Goal: Information Seeking & Learning: Learn about a topic

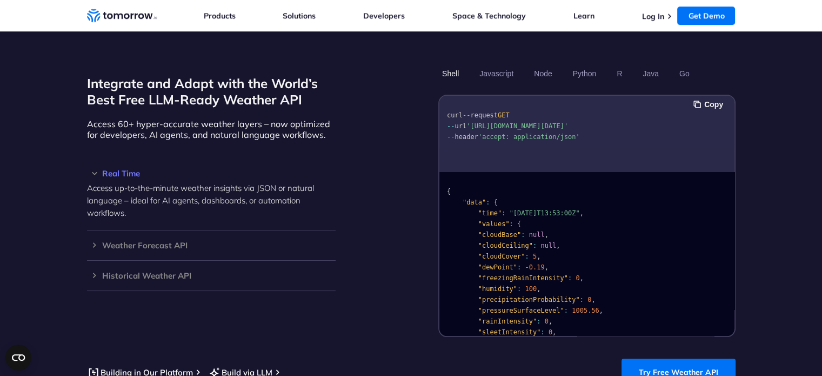
scroll to position [811, 0]
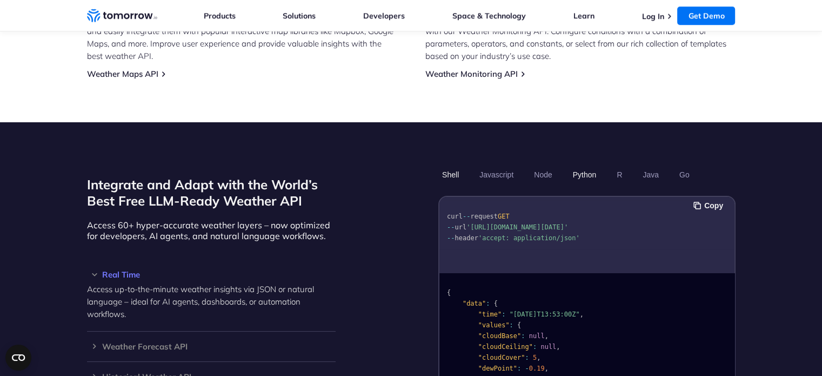
click at [572, 169] on button "Python" at bounding box center [583, 174] width 31 height 18
click at [578, 165] on button "Python" at bounding box center [583, 174] width 31 height 18
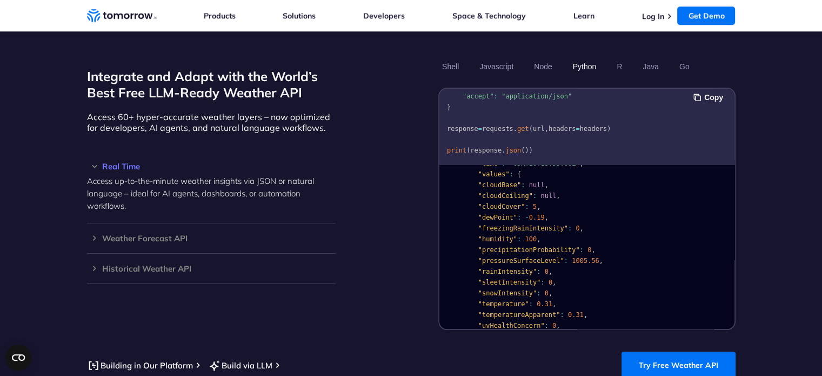
scroll to position [54, 0]
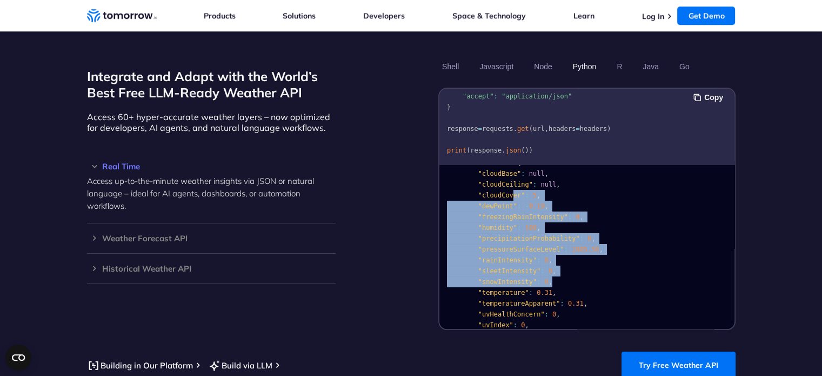
drag, startPoint x: 506, startPoint y: 182, endPoint x: 603, endPoint y: 265, distance: 127.3
click at [603, 265] on pre "{ "data" : { "time" : "2023-02-14T13:53:00Z" , "values" : { "cloudBase" : null …" at bounding box center [586, 306] width 295 height 385
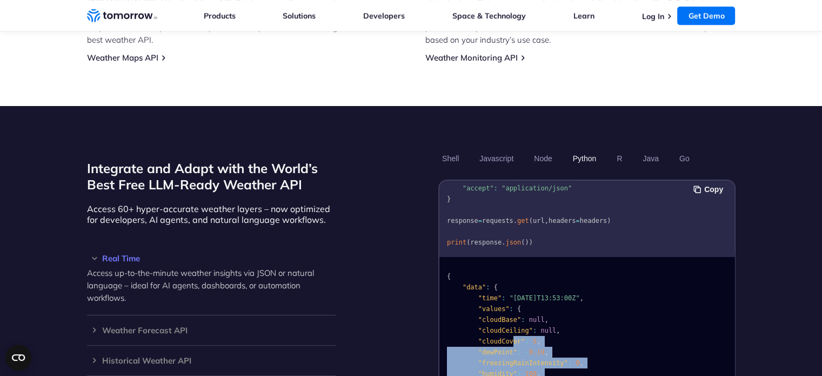
scroll to position [865, 0]
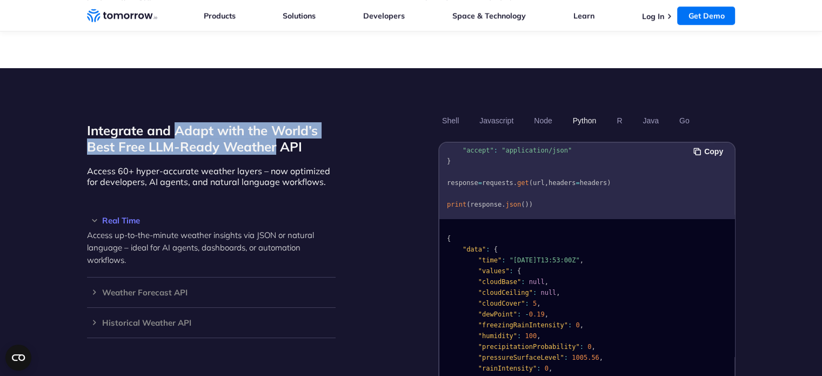
drag, startPoint x: 214, startPoint y: 121, endPoint x: 267, endPoint y: 144, distance: 58.5
click at [272, 140] on h2 "Integrate and Adapt with the World’s Best Free LLM-Ready Weather API" at bounding box center [211, 138] width 249 height 32
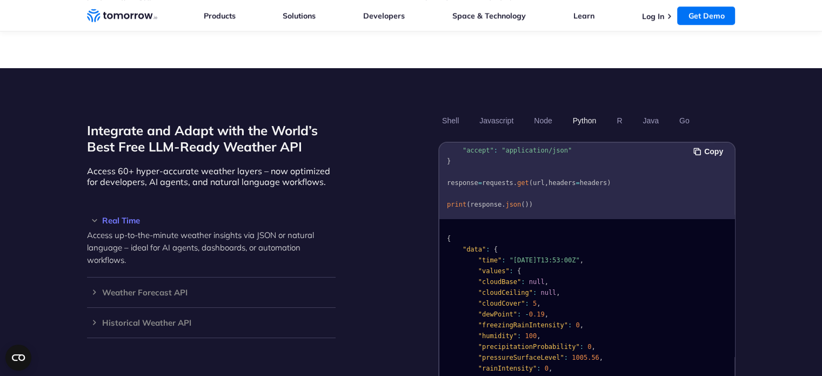
click at [237, 165] on p "Access 60+ hyper-accurate weather layers – now optimized for developers, AI age…" at bounding box center [211, 176] width 249 height 22
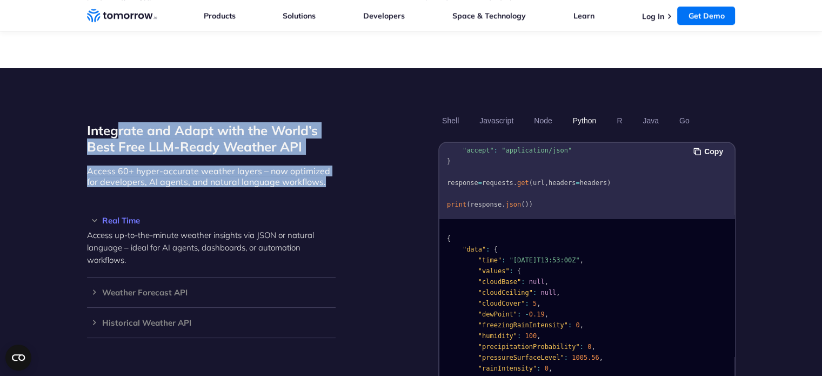
drag, startPoint x: 133, startPoint y: 120, endPoint x: 322, endPoint y: 173, distance: 196.0
click at [322, 173] on div "Integrate and Adapt with the World’s Best Free LLM-Ready Weather API Access 60+…" at bounding box center [211, 247] width 249 height 272
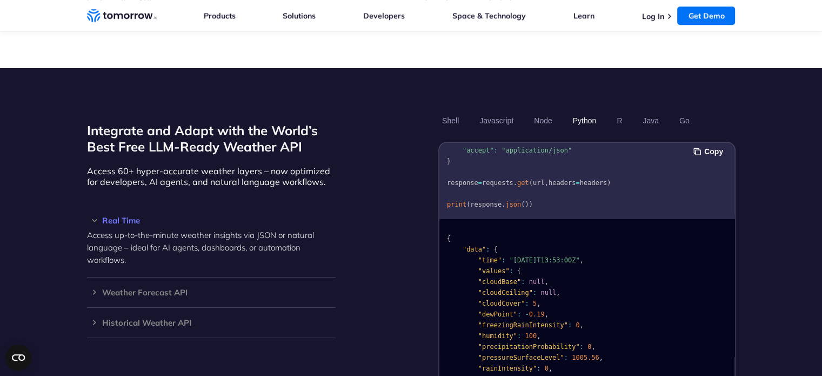
click at [234, 176] on div "Integrate and Adapt with the World’s Best Free LLM-Ready Weather API Access 60+…" at bounding box center [211, 247] width 249 height 272
click at [94, 288] on h3 "Weather Forecast API" at bounding box center [211, 292] width 249 height 8
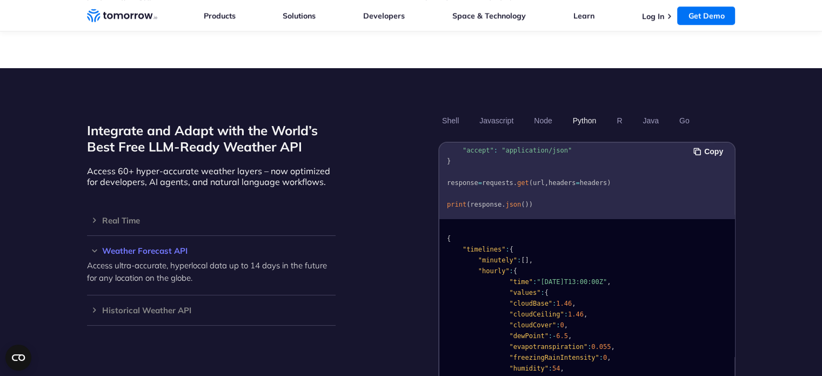
click at [176, 246] on h3 "Weather Forecast API" at bounding box center [211, 250] width 249 height 8
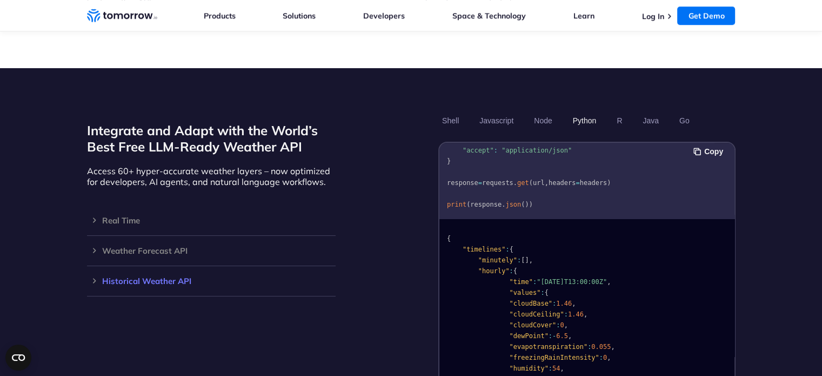
click at [149, 277] on h3 "Historical Weather API" at bounding box center [211, 281] width 249 height 8
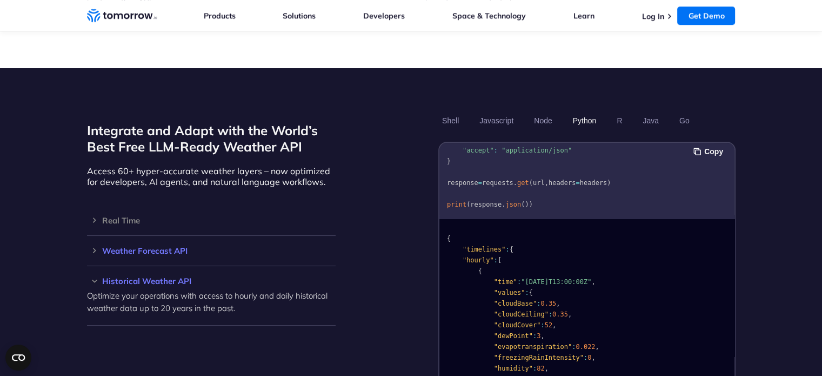
click at [159, 246] on h3 "Weather Forecast API" at bounding box center [211, 250] width 249 height 8
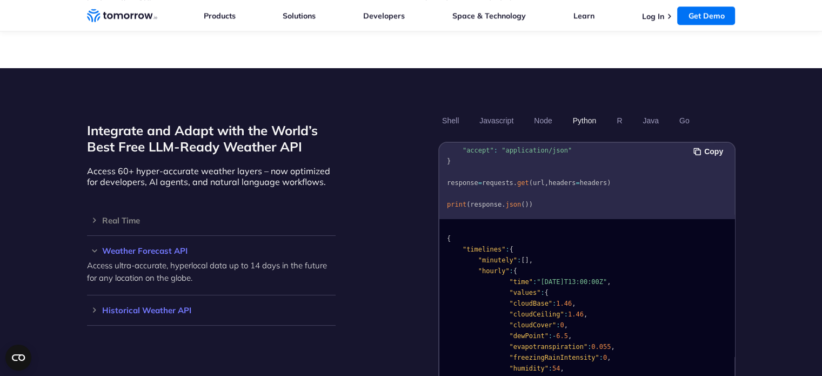
click at [152, 295] on div "Historical Weather API Optimize your operations with access to hourly and daily…" at bounding box center [211, 310] width 249 height 30
click at [147, 306] on h3 "Historical Weather API" at bounding box center [211, 310] width 249 height 8
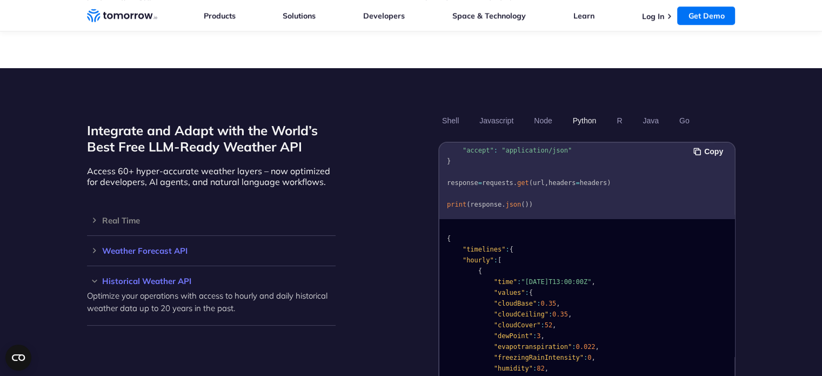
click at [160, 246] on h3 "Weather Forecast API" at bounding box center [211, 250] width 249 height 8
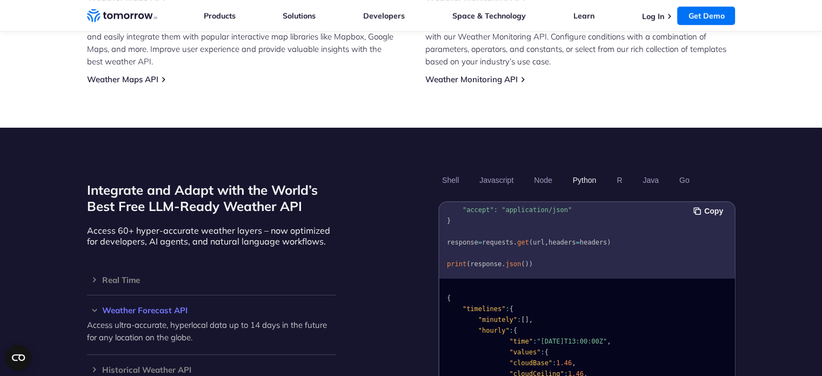
scroll to position [919, 0]
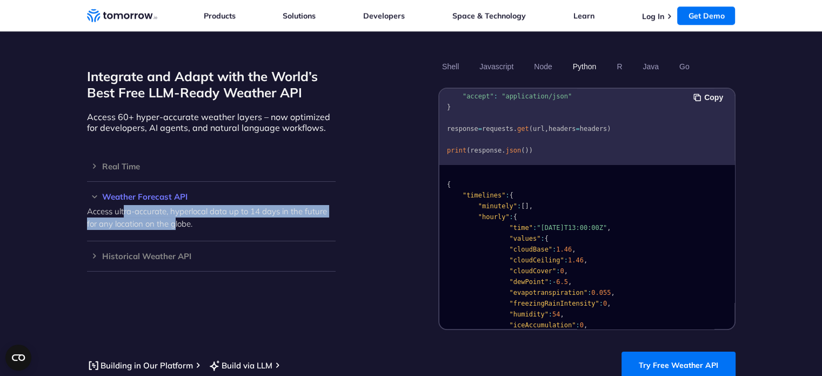
drag, startPoint x: 199, startPoint y: 209, endPoint x: 287, endPoint y: 218, distance: 88.0
click at [237, 212] on p "Access ultra-accurate, hyperlocal data up to 14 days in the future for any loca…" at bounding box center [211, 217] width 249 height 25
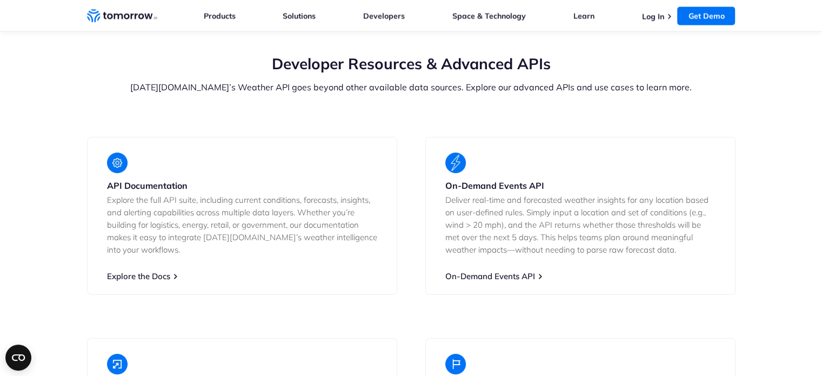
scroll to position [2015, 0]
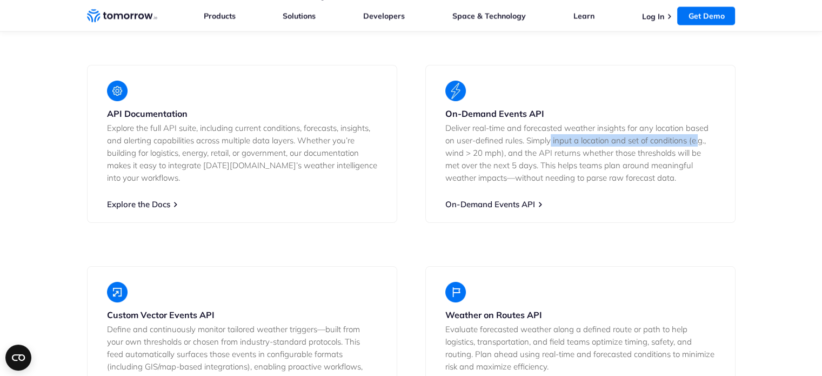
drag, startPoint x: 551, startPoint y: 127, endPoint x: 661, endPoint y: 143, distance: 111.4
click at [697, 133] on p "Deliver real-time and forecasted weather insights for any location based on use…" at bounding box center [580, 153] width 270 height 62
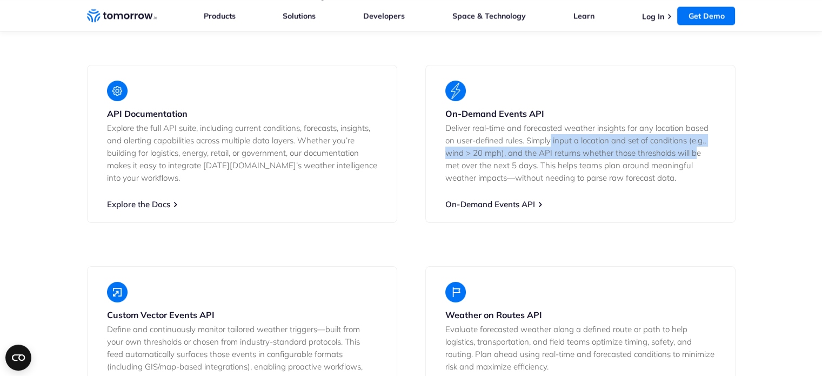
click at [532, 145] on p "Deliver real-time and forecasted weather insights for any location based on use…" at bounding box center [580, 153] width 270 height 62
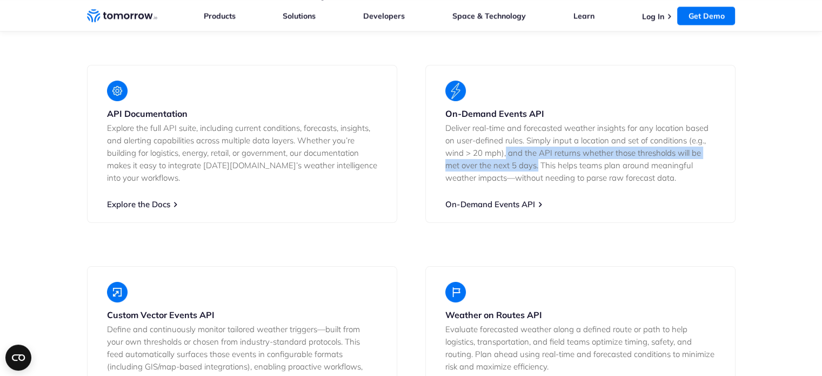
drag, startPoint x: 504, startPoint y: 137, endPoint x: 538, endPoint y: 158, distance: 40.0
click at [538, 158] on p "Deliver real-time and forecasted weather insights for any location based on use…" at bounding box center [580, 153] width 270 height 62
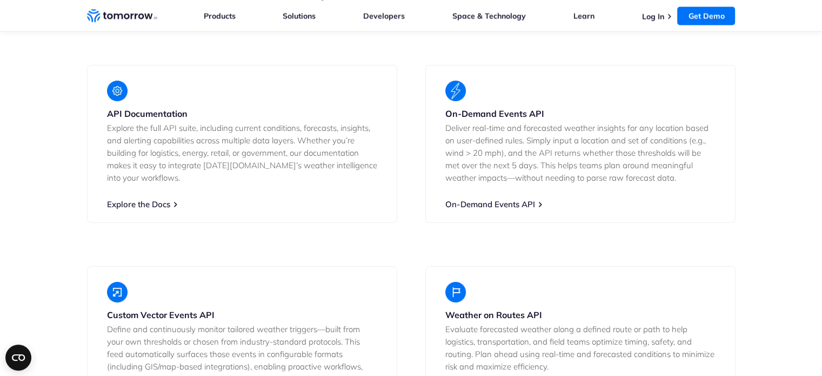
click at [549, 158] on p "Deliver real-time and forecasted weather insights for any location based on use…" at bounding box center [580, 153] width 270 height 62
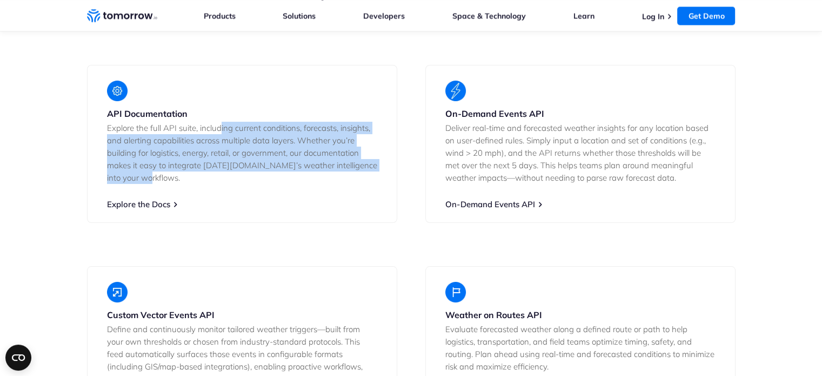
drag, startPoint x: 222, startPoint y: 114, endPoint x: 268, endPoint y: 159, distance: 64.6
click at [268, 159] on p "Explore the full API suite, including current conditions, forecasts, insights, …" at bounding box center [242, 153] width 270 height 62
click at [237, 164] on p "Explore the full API suite, including current conditions, forecasts, insights, …" at bounding box center [242, 153] width 270 height 62
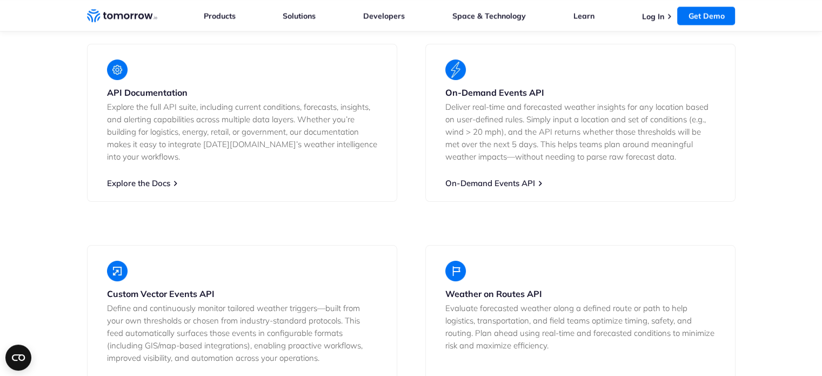
scroll to position [1961, 0]
